Goal: Information Seeking & Learning: Learn about a topic

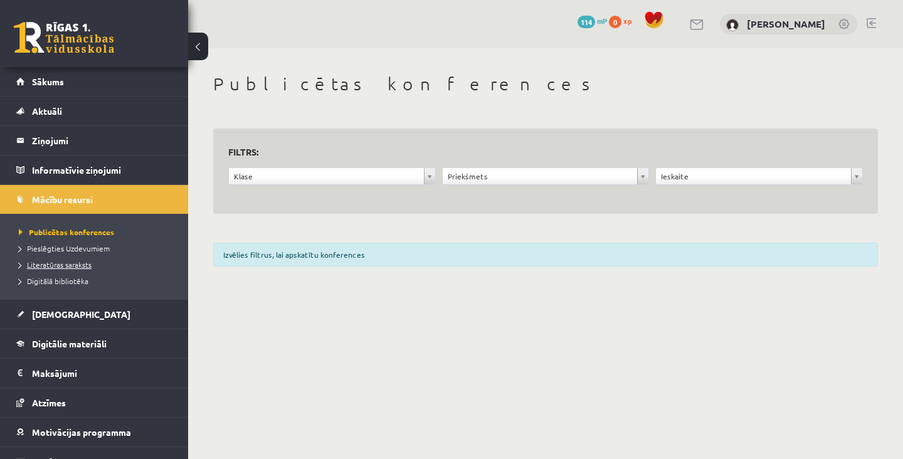
click at [67, 266] on span "Literatūras saraksts" at bounding box center [55, 265] width 73 height 10
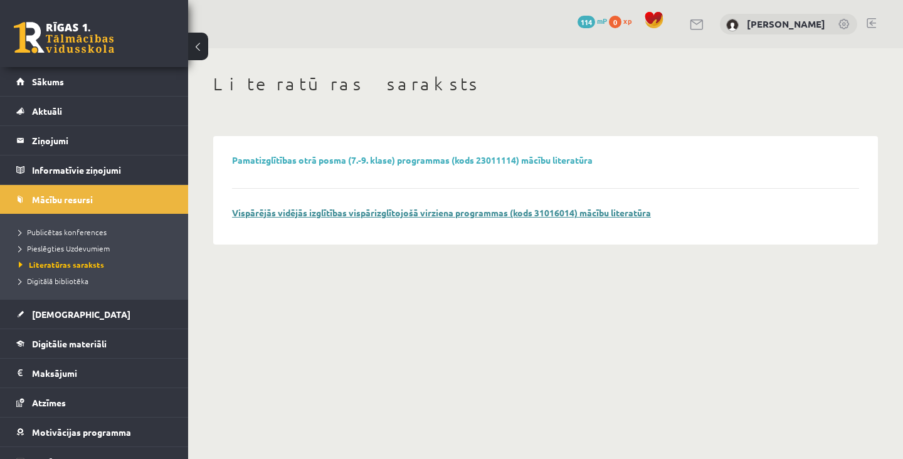
click at [485, 218] on p "Vispārējās vidējās izglītības vispārizglītojošā virziena programmas (kods 31016…" at bounding box center [441, 212] width 419 height 11
click at [501, 212] on link "Vispārējās vidējās izglītības vispārizglītojošā virziena programmas (kods 31016…" at bounding box center [441, 212] width 419 height 11
click at [71, 283] on span "Digitālā bibliotēka" at bounding box center [54, 281] width 70 height 10
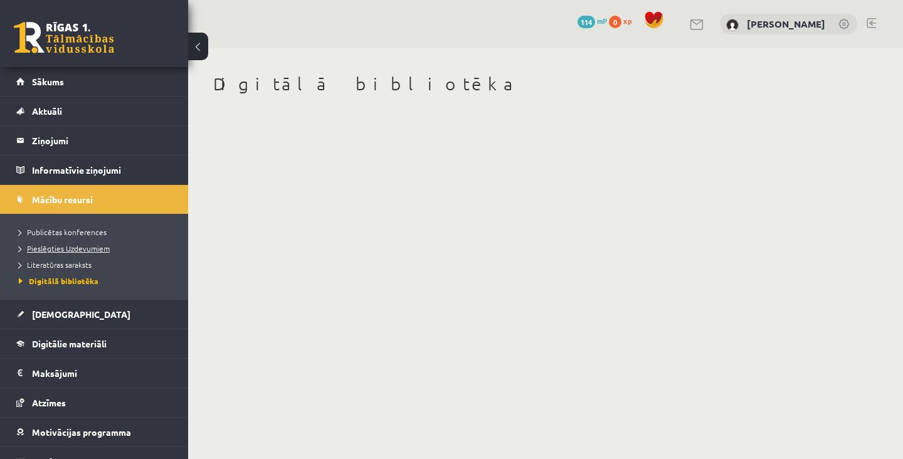
click at [78, 246] on span "Pieslēgties Uzdevumiem" at bounding box center [64, 248] width 91 height 10
click at [75, 231] on span "Publicētas konferences" at bounding box center [63, 232] width 88 height 10
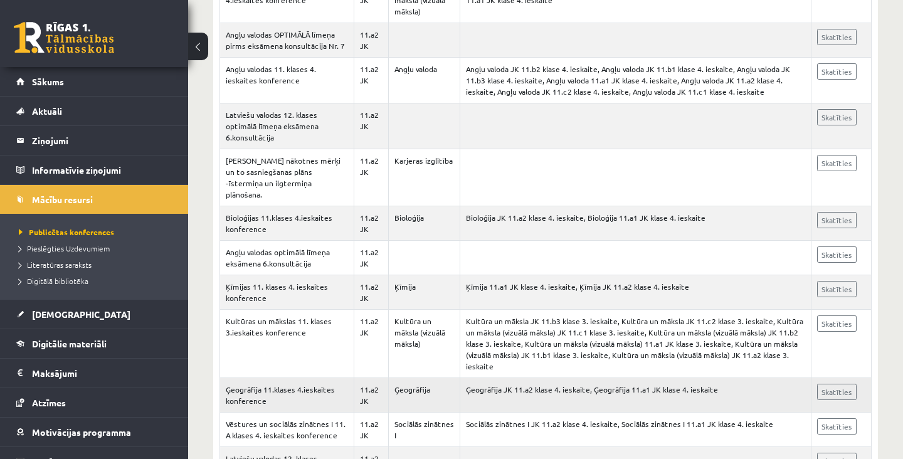
scroll to position [1041, 0]
click at [92, 297] on ul "Publicētas konferences Pieslēgties Uzdevumiem Literatūras saraksts Digitālā bib…" at bounding box center [94, 256] width 188 height 85
click at [80, 321] on link "[DEMOGRAPHIC_DATA]" at bounding box center [94, 314] width 156 height 29
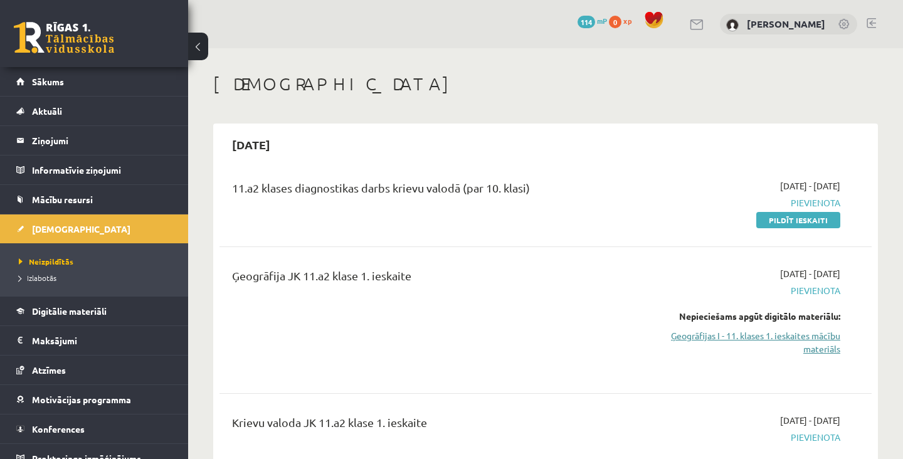
click at [815, 340] on link "Ģeogrāfijas I - 11. klases 1. ieskaites mācību materiāls" at bounding box center [745, 342] width 190 height 26
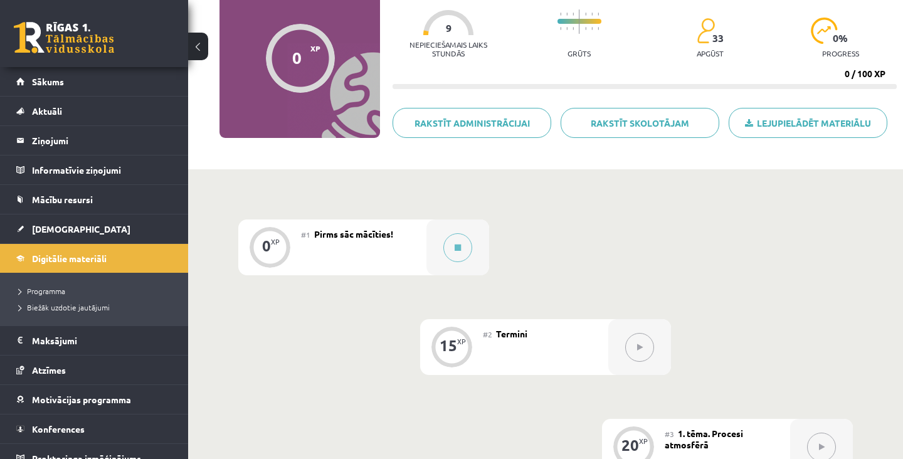
scroll to position [117, 0]
click at [360, 231] on span "Pirms sāc mācīties!" at bounding box center [353, 234] width 79 height 11
click at [450, 246] on button at bounding box center [457, 248] width 29 height 29
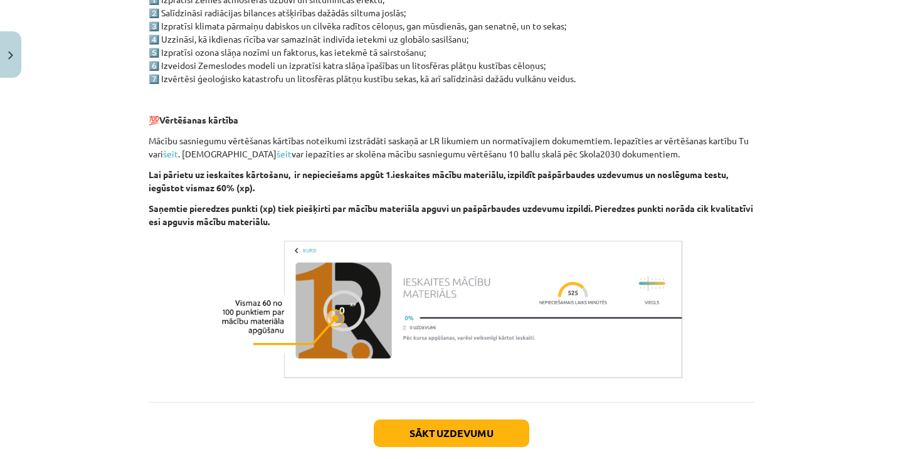
scroll to position [682, 0]
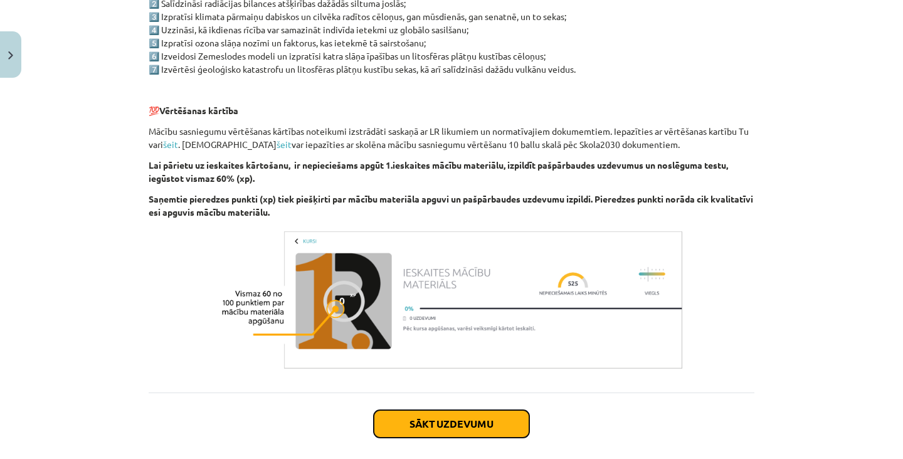
click at [453, 428] on button "Sākt uzdevumu" at bounding box center [451, 424] width 155 height 28
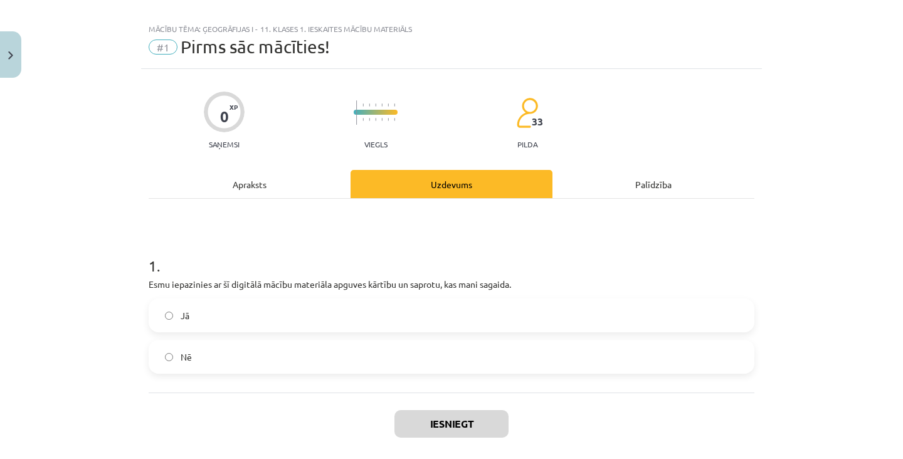
click at [466, 327] on label "Jā" at bounding box center [451, 315] width 603 height 31
click at [458, 448] on div "Iesniegt Aizvērt" at bounding box center [452, 436] width 606 height 88
click at [459, 429] on button "Iesniegt" at bounding box center [451, 424] width 114 height 28
click at [464, 418] on button "Iesniegt" at bounding box center [451, 424] width 114 height 28
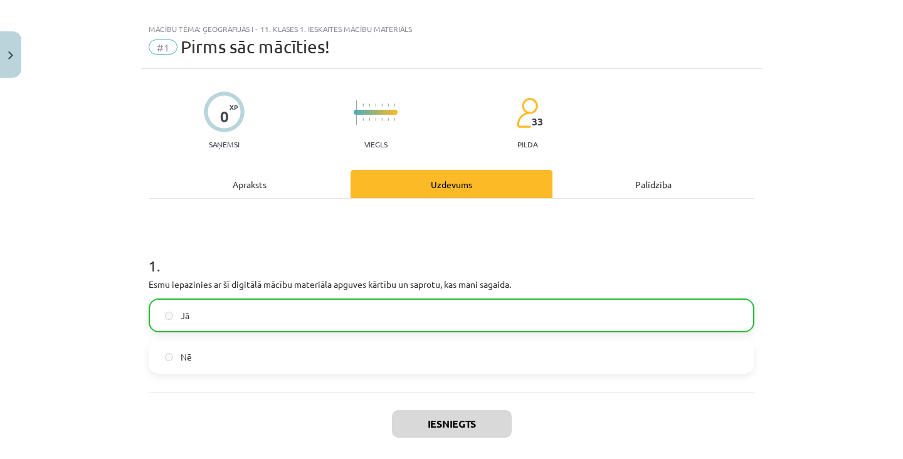
click at [273, 165] on div "0 XP Saņemsi Viegls 33 pilda Apraksts Uzdevums Palīdzība 1 . Esmu iepazinies ar…" at bounding box center [451, 298] width 621 height 459
click at [297, 191] on div "Apraksts" at bounding box center [250, 184] width 202 height 28
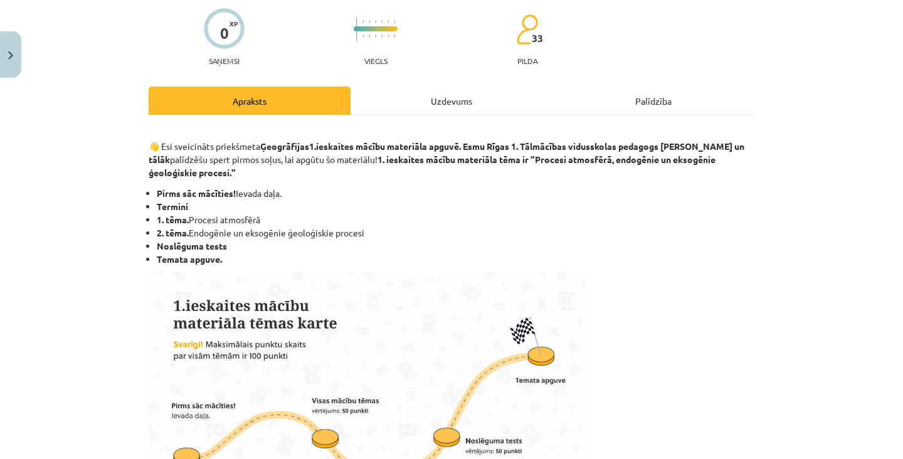
scroll to position [96, 0]
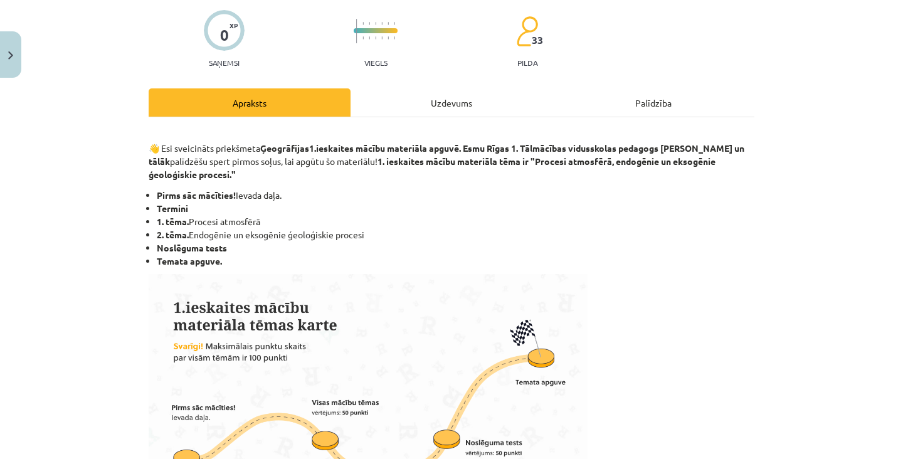
click at [446, 107] on div "Uzdevums" at bounding box center [451, 102] width 202 height 28
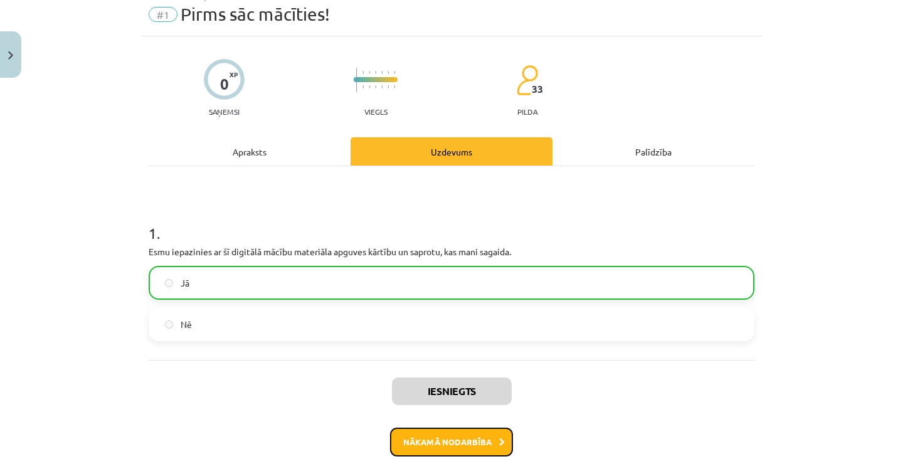
click at [409, 448] on button "Nākamā nodarbība" at bounding box center [451, 442] width 123 height 29
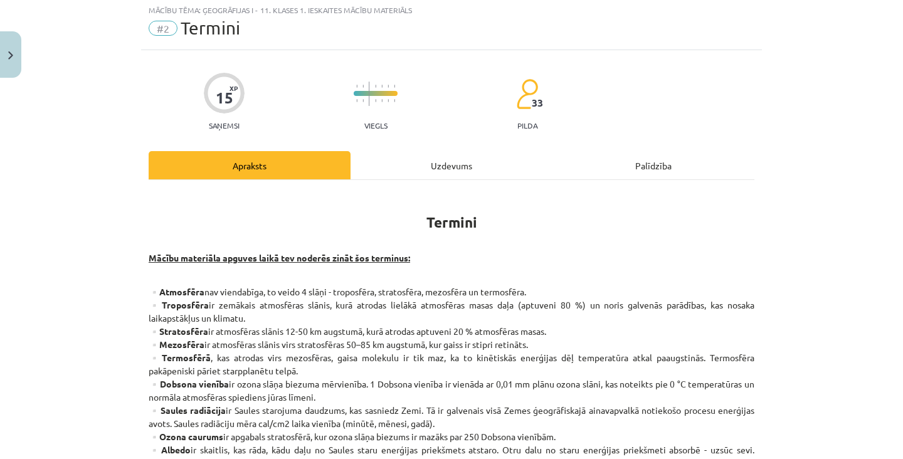
scroll to position [31, 0]
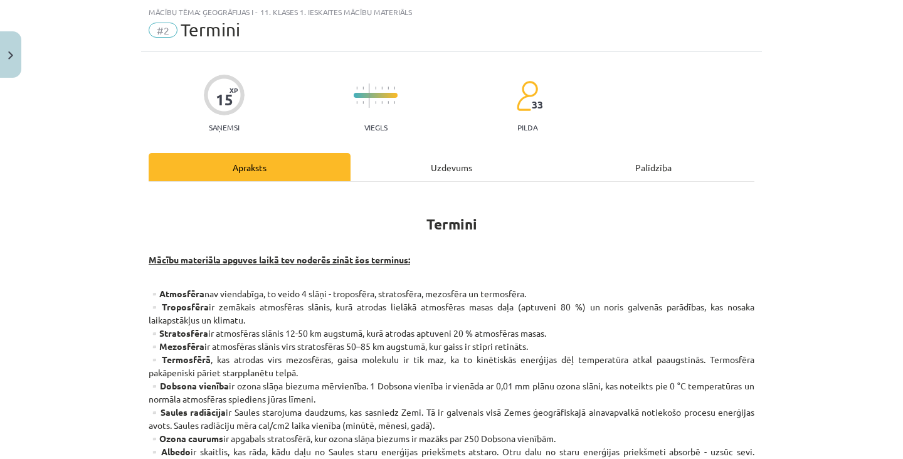
click at [414, 172] on div "Uzdevums" at bounding box center [451, 167] width 202 height 28
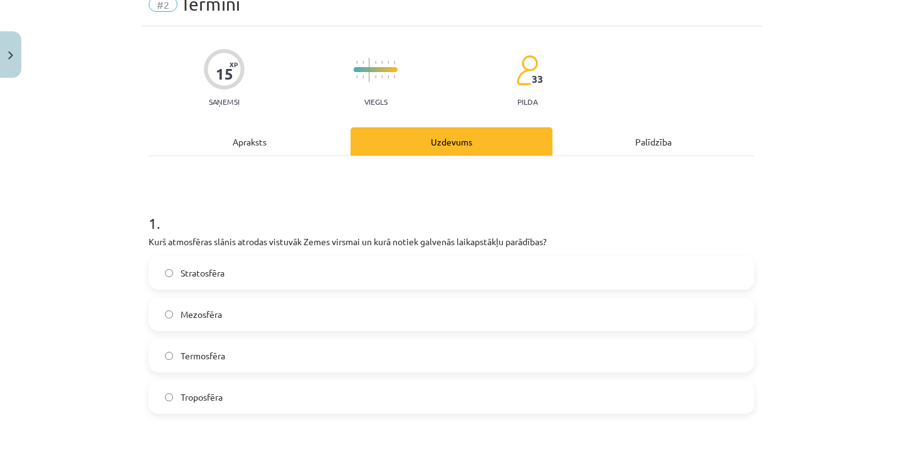
scroll to position [0, 0]
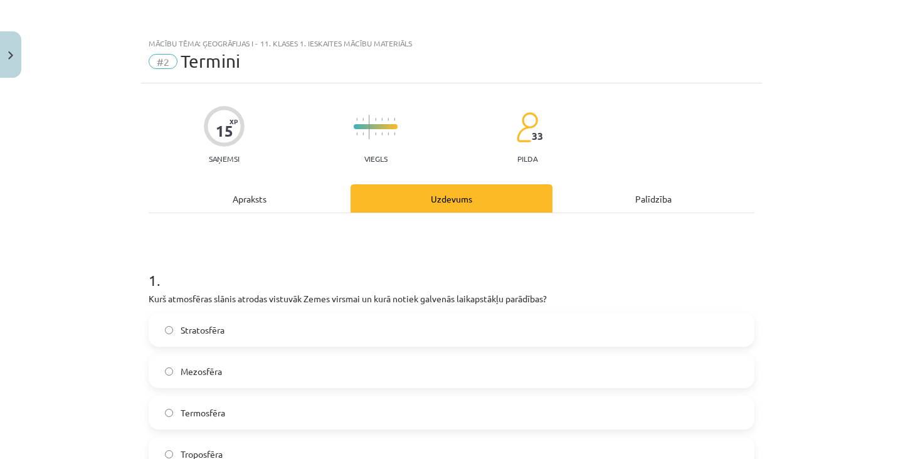
click at [258, 199] on div "Apraksts" at bounding box center [250, 198] width 202 height 28
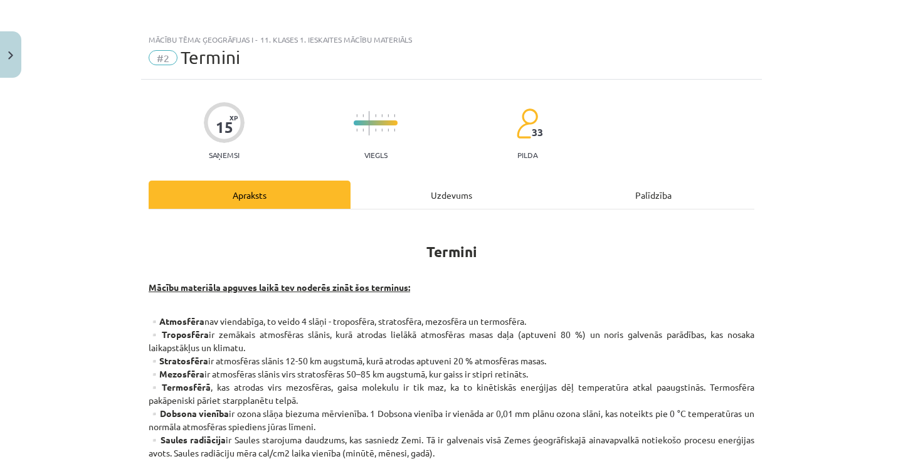
scroll to position [4, 0]
